Goal: Task Accomplishment & Management: Use online tool/utility

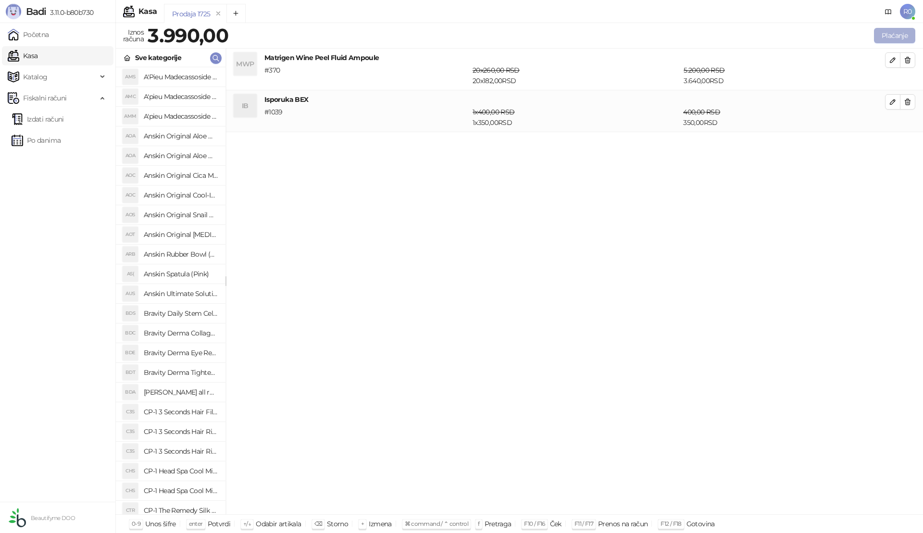
click at [900, 35] on button "Plaćanje" at bounding box center [894, 35] width 41 height 15
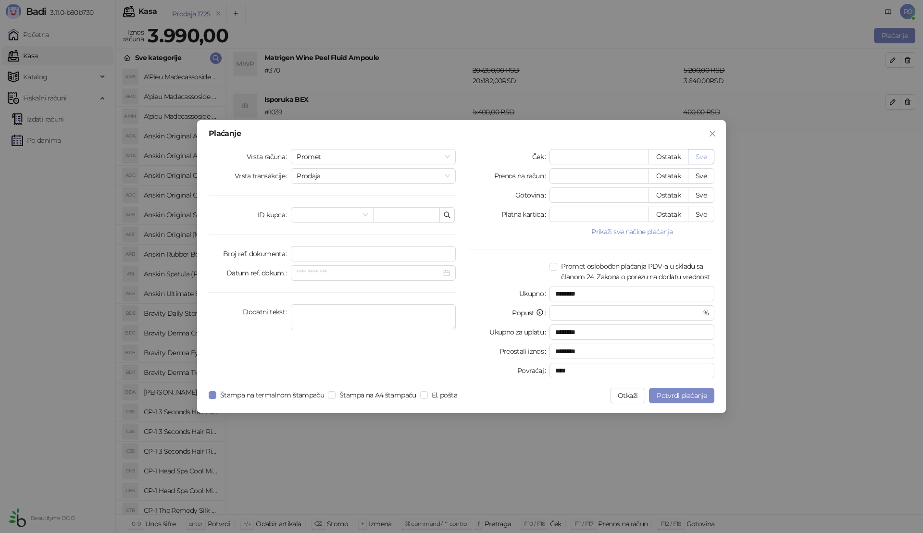
click at [707, 159] on button "Sve" at bounding box center [701, 156] width 26 height 15
type input "****"
click at [674, 392] on span "Potvrdi plaćanje" at bounding box center [682, 395] width 50 height 9
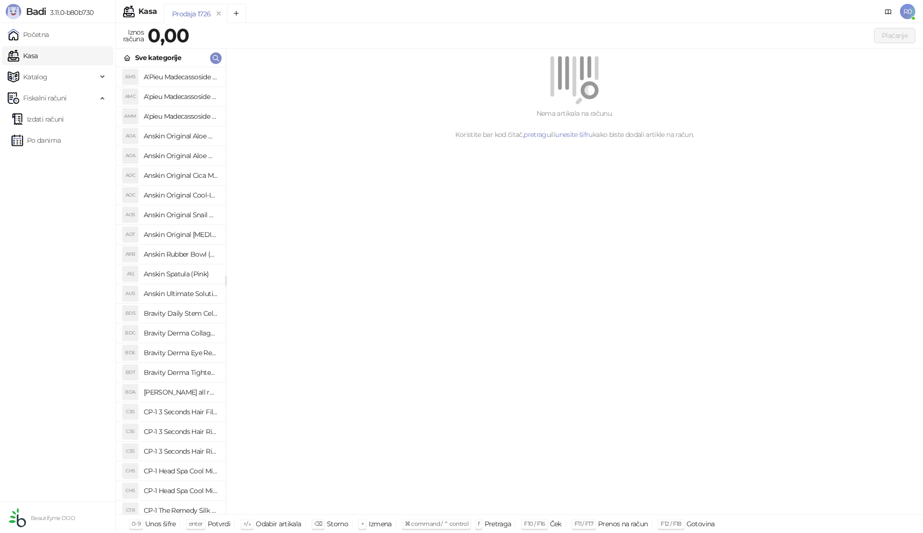
click at [53, 119] on link "Izdati računi" at bounding box center [38, 119] width 52 height 19
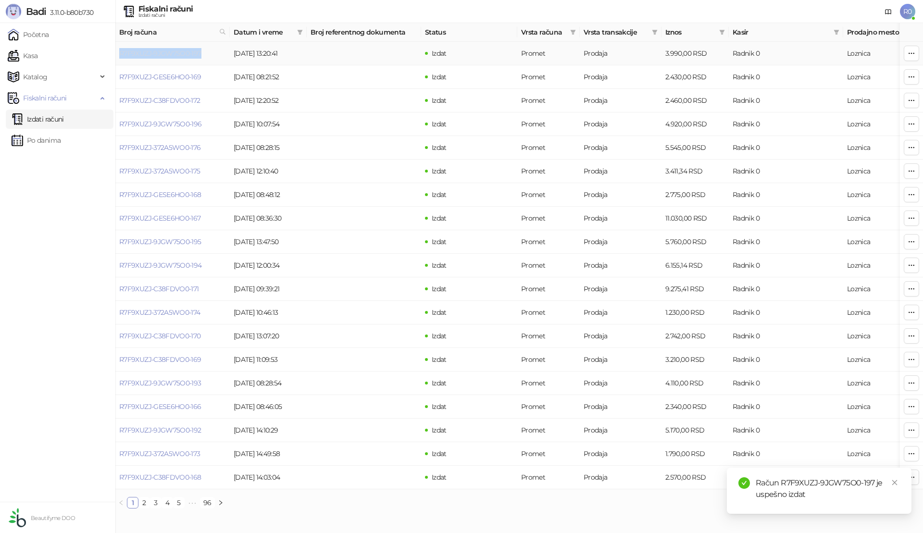
drag, startPoint x: 205, startPoint y: 52, endPoint x: 121, endPoint y: 56, distance: 84.2
click at [121, 56] on td "R7F9XUZJ-9JGW75O0-197" at bounding box center [172, 54] width 114 height 24
copy link "R7F9XUZJ-9JGW75O0-197"
